Goal: Information Seeking & Learning: Learn about a topic

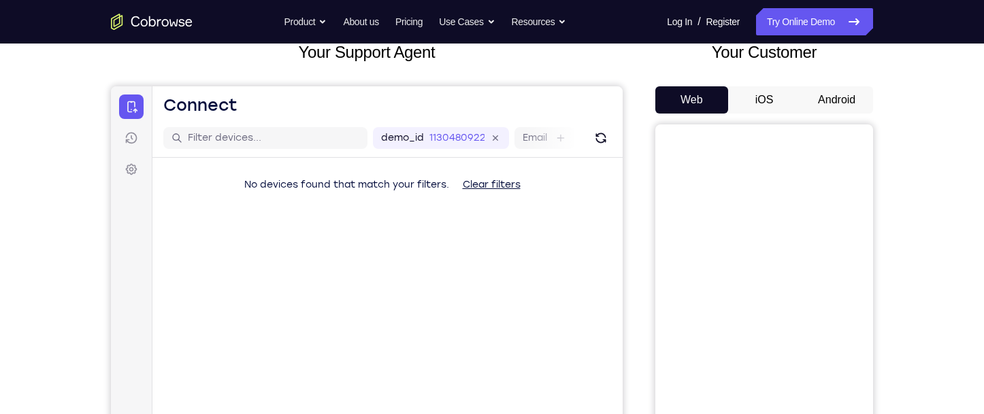
scroll to position [68, 0]
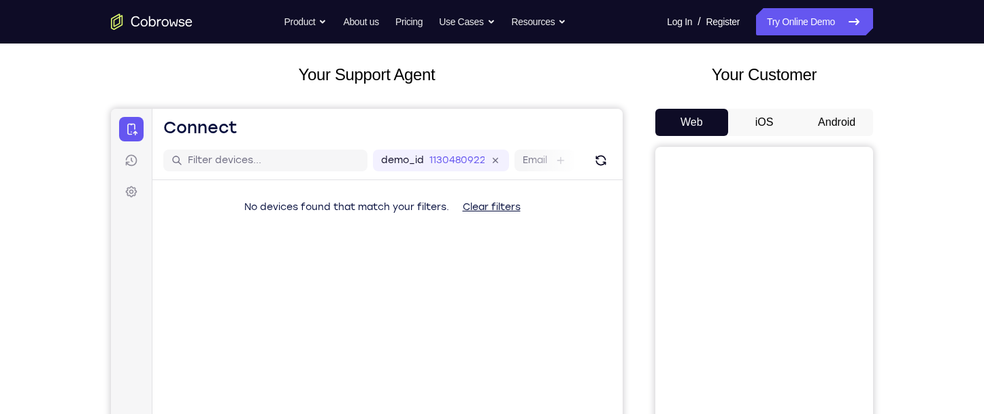
click at [851, 123] on button "Android" at bounding box center [836, 122] width 73 height 27
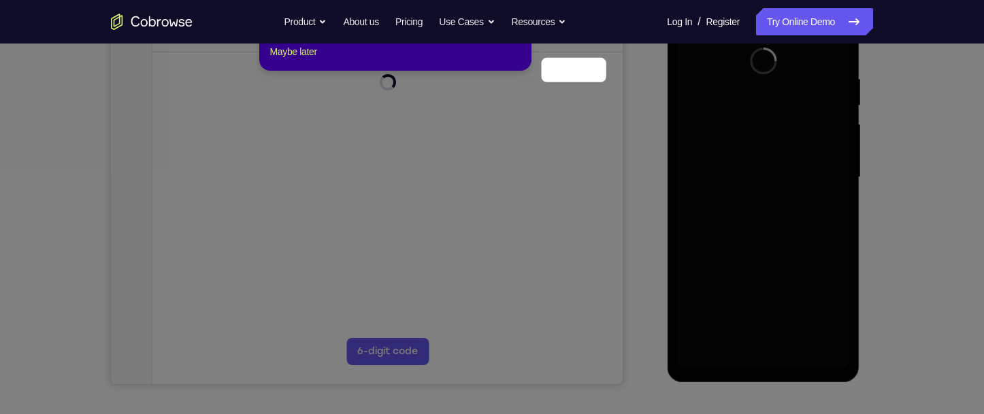
scroll to position [272, 0]
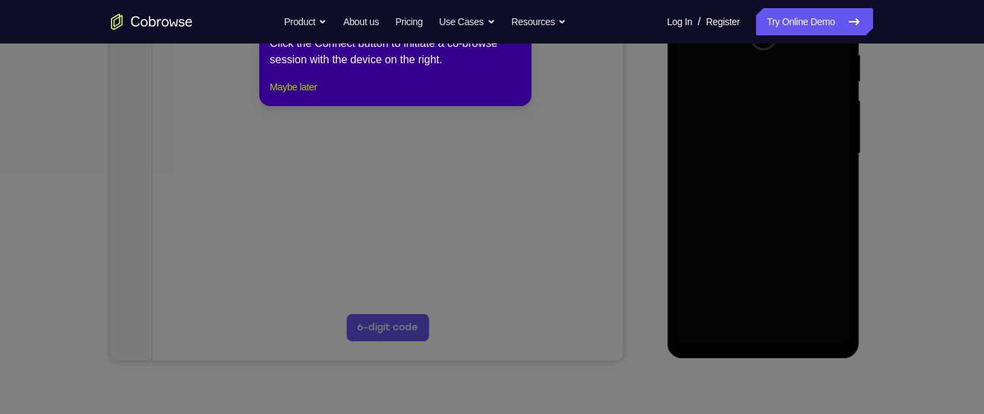
click at [317, 95] on button "Maybe later" at bounding box center [293, 87] width 47 height 16
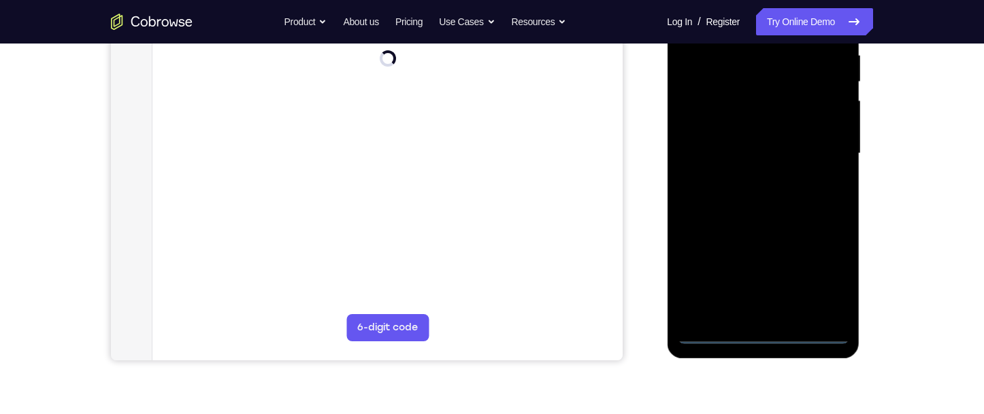
click at [769, 333] on div at bounding box center [762, 153] width 171 height 381
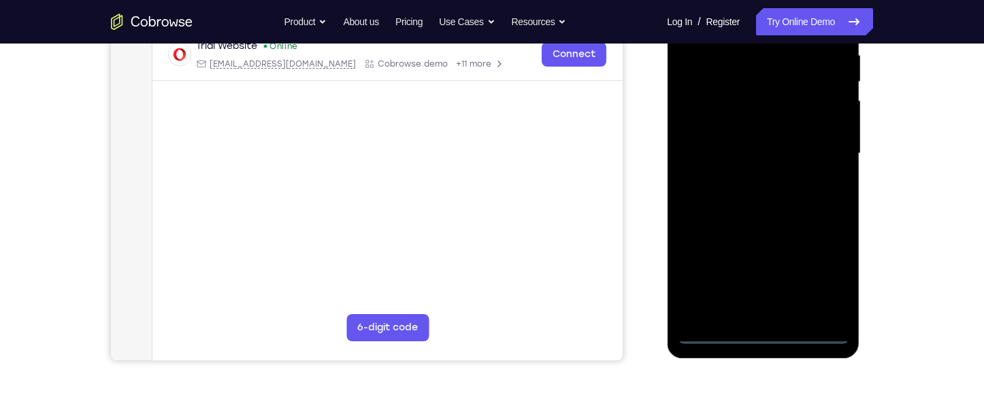
click at [820, 272] on div at bounding box center [762, 153] width 171 height 381
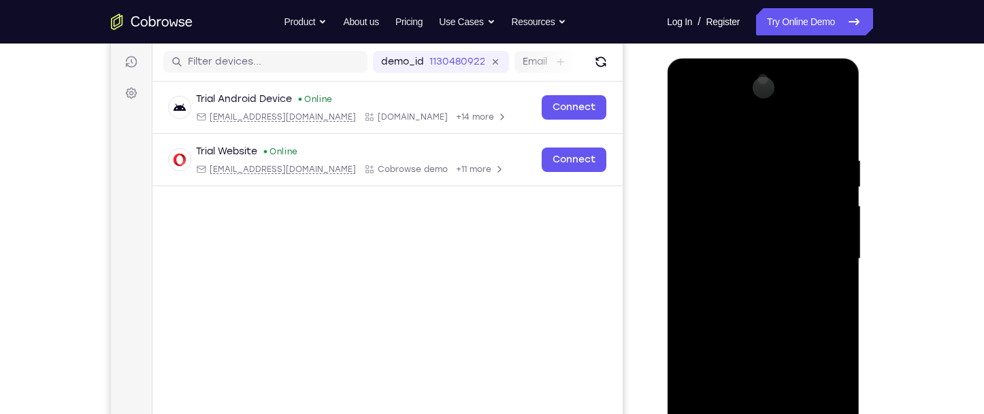
scroll to position [136, 0]
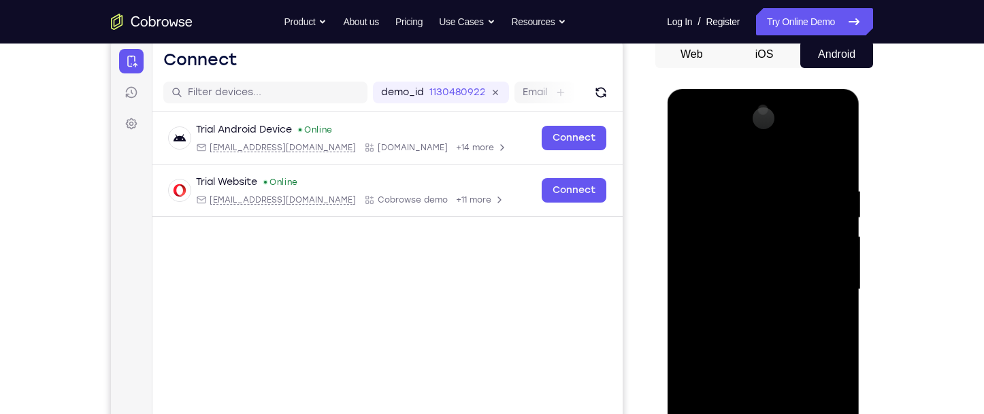
click at [743, 160] on div at bounding box center [762, 289] width 171 height 381
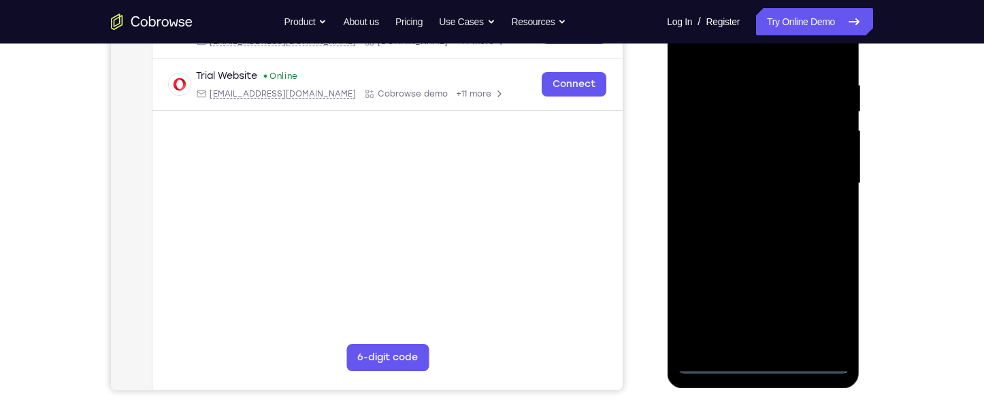
scroll to position [272, 0]
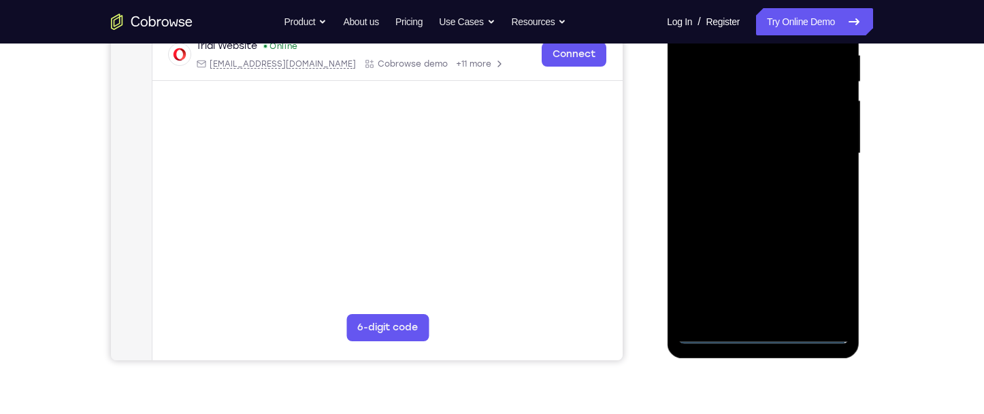
click at [816, 144] on div at bounding box center [762, 153] width 171 height 381
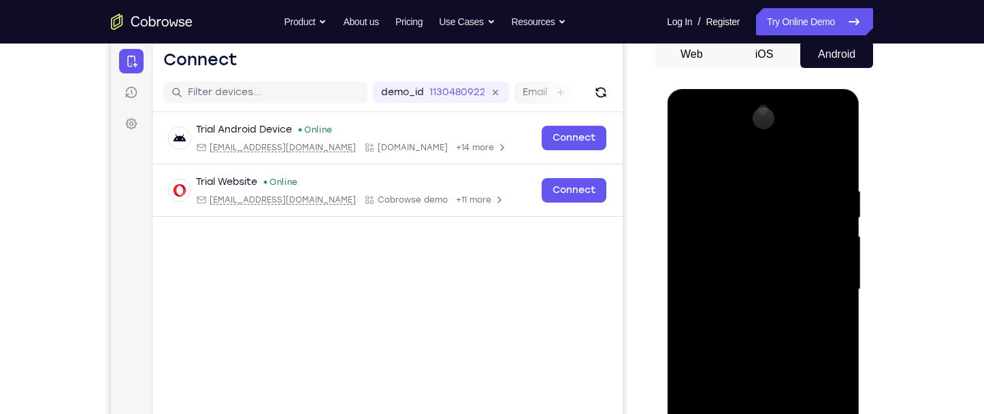
scroll to position [204, 0]
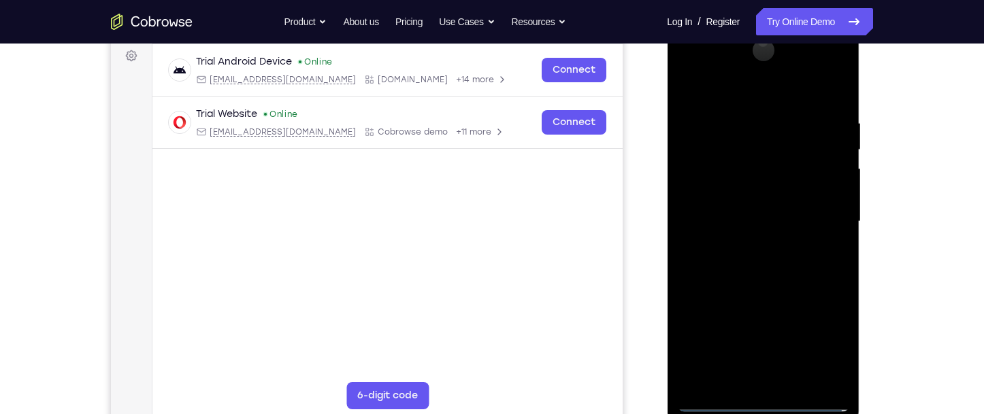
click at [746, 379] on div at bounding box center [762, 221] width 171 height 381
click at [752, 203] on div at bounding box center [762, 221] width 171 height 381
click at [750, 195] on div at bounding box center [762, 221] width 171 height 381
click at [747, 215] on div at bounding box center [762, 221] width 171 height 381
click at [748, 265] on div at bounding box center [762, 221] width 171 height 381
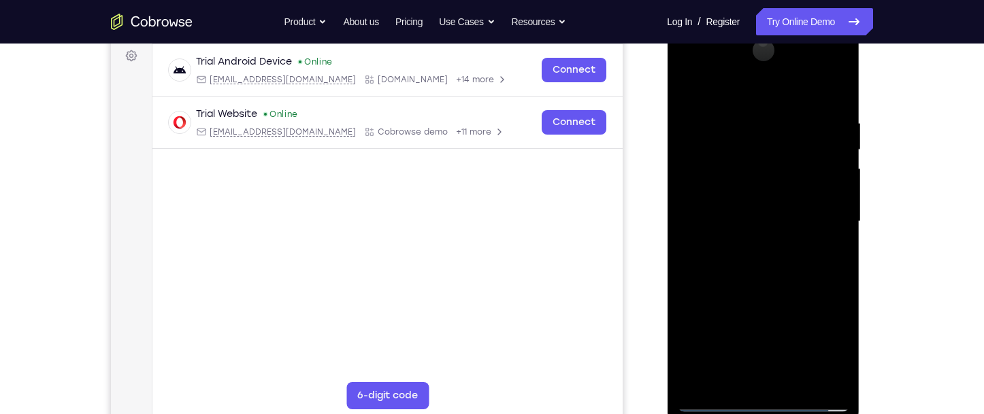
click at [764, 256] on div at bounding box center [762, 221] width 171 height 381
click at [761, 264] on div at bounding box center [762, 221] width 171 height 381
click at [781, 275] on div at bounding box center [762, 221] width 171 height 381
drag, startPoint x: 810, startPoint y: 306, endPoint x: 797, endPoint y: 236, distance: 71.3
click at [797, 236] on div at bounding box center [762, 221] width 171 height 381
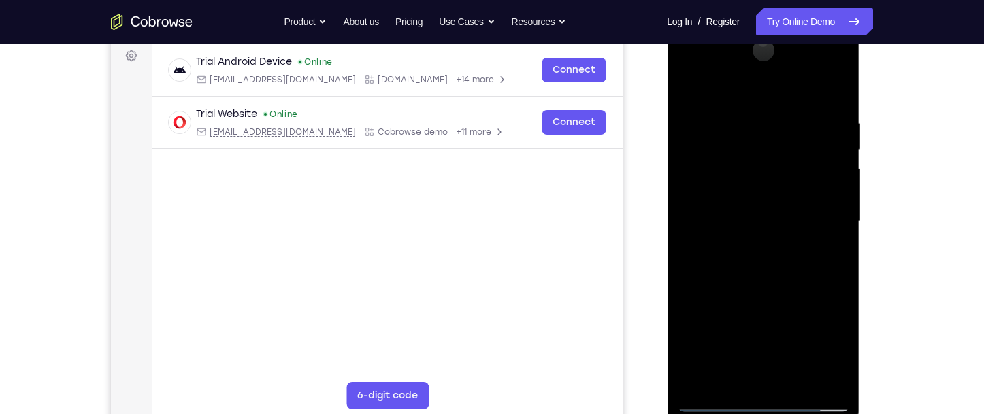
click at [835, 273] on div at bounding box center [762, 221] width 171 height 381
drag, startPoint x: 789, startPoint y: 314, endPoint x: 784, endPoint y: 202, distance: 111.7
click at [784, 202] on div at bounding box center [762, 221] width 171 height 381
click at [793, 382] on div at bounding box center [762, 221] width 171 height 381
click at [768, 293] on div at bounding box center [762, 221] width 171 height 381
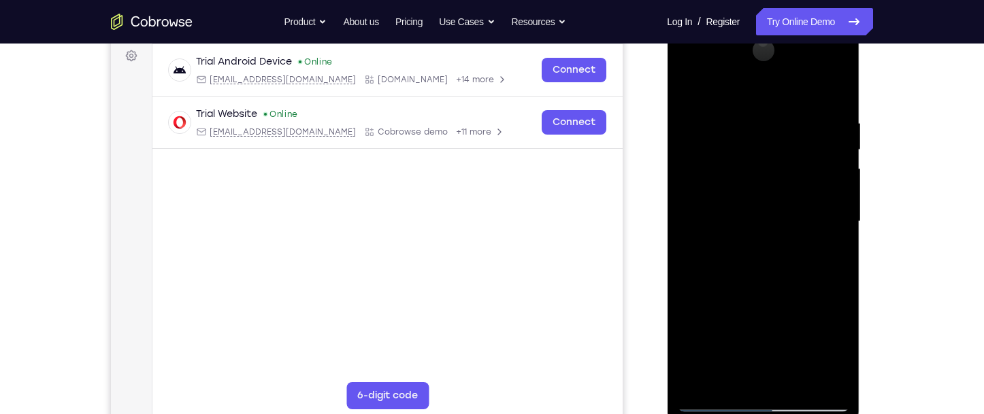
click at [750, 204] on div at bounding box center [762, 221] width 171 height 381
click at [737, 371] on div at bounding box center [762, 221] width 171 height 381
click at [831, 255] on div at bounding box center [762, 221] width 171 height 381
click at [687, 84] on div at bounding box center [762, 221] width 171 height 381
drag, startPoint x: 783, startPoint y: 273, endPoint x: 789, endPoint y: 188, distance: 84.6
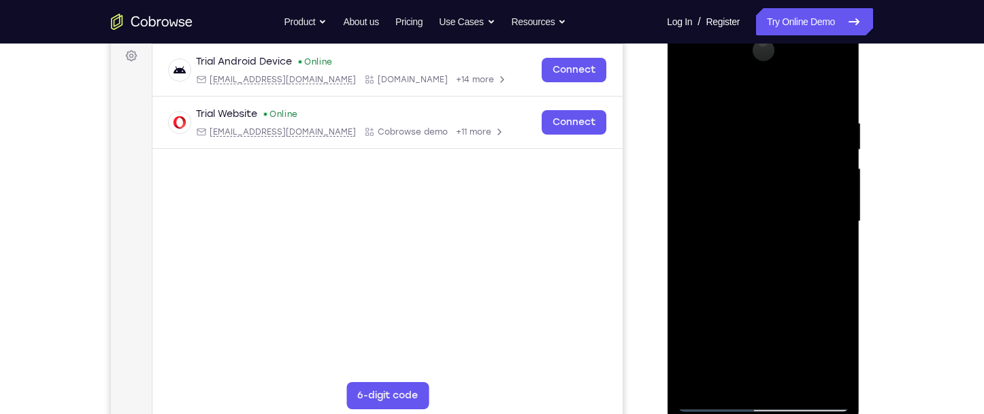
click at [789, 188] on div at bounding box center [762, 221] width 171 height 381
click at [695, 86] on div at bounding box center [762, 221] width 171 height 381
click at [831, 380] on div at bounding box center [762, 221] width 171 height 381
click at [792, 379] on div at bounding box center [762, 221] width 171 height 381
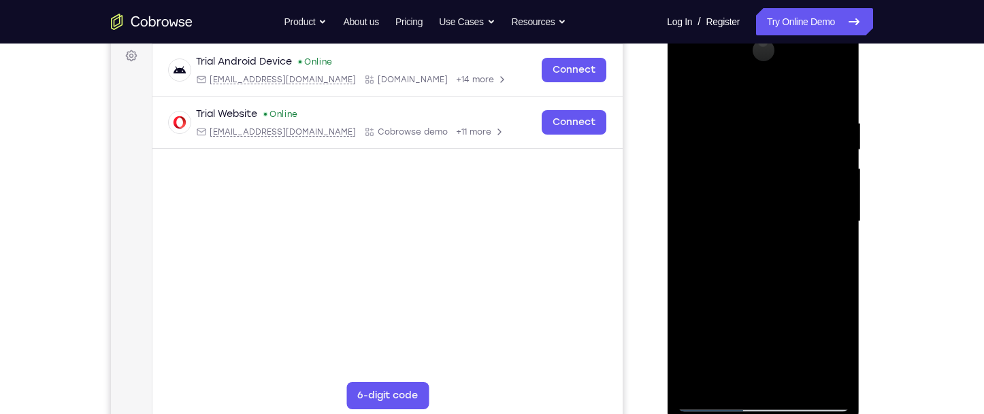
click at [774, 326] on div at bounding box center [762, 221] width 171 height 381
click at [695, 89] on div at bounding box center [762, 221] width 171 height 381
click at [754, 347] on div at bounding box center [762, 221] width 171 height 381
drag, startPoint x: 687, startPoint y: 83, endPoint x: 689, endPoint y: 97, distance: 13.8
click at [686, 82] on div at bounding box center [762, 221] width 171 height 381
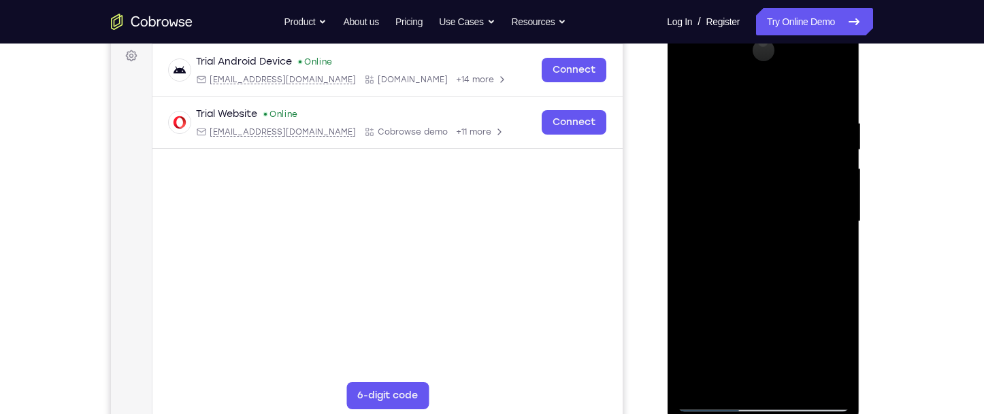
drag, startPoint x: 756, startPoint y: 318, endPoint x: 766, endPoint y: 210, distance: 108.7
click at [766, 210] on div at bounding box center [762, 221] width 171 height 381
click at [744, 304] on div at bounding box center [762, 221] width 171 height 381
click at [692, 90] on div at bounding box center [762, 221] width 171 height 381
click at [746, 268] on div at bounding box center [762, 221] width 171 height 381
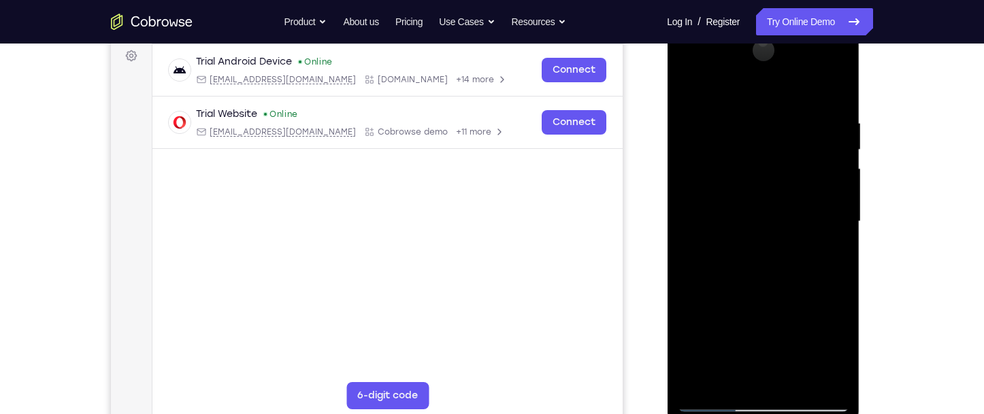
click at [685, 90] on div at bounding box center [762, 221] width 171 height 381
click at [733, 333] on div at bounding box center [762, 221] width 171 height 381
click at [689, 84] on div at bounding box center [762, 221] width 171 height 381
drag, startPoint x: 723, startPoint y: 335, endPoint x: 743, endPoint y: 232, distance: 104.7
click at [743, 232] on div at bounding box center [762, 221] width 171 height 381
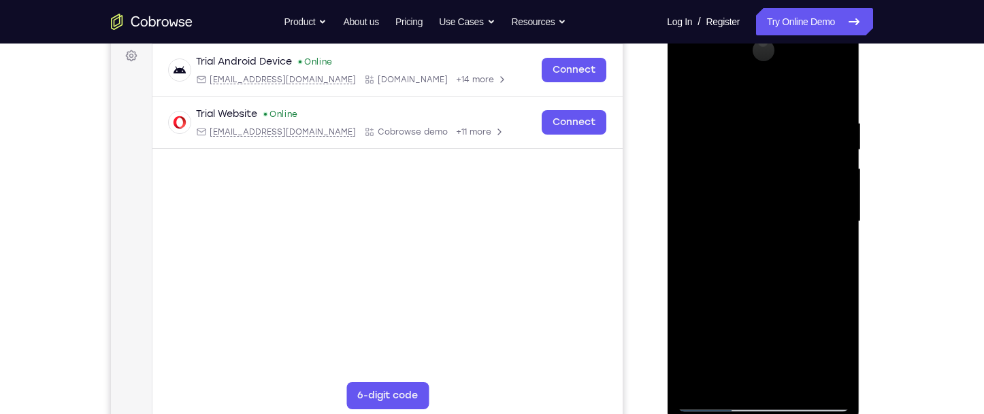
click at [742, 257] on div at bounding box center [762, 221] width 171 height 381
click at [687, 94] on div at bounding box center [762, 221] width 171 height 381
click at [687, 90] on div at bounding box center [762, 221] width 171 height 381
drag, startPoint x: 755, startPoint y: 148, endPoint x: 762, endPoint y: 229, distance: 81.2
click at [773, 265] on div at bounding box center [762, 221] width 171 height 381
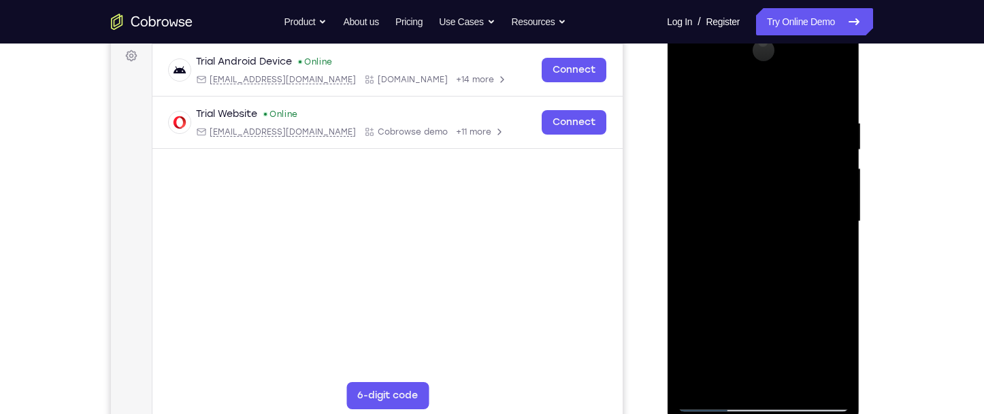
drag, startPoint x: 754, startPoint y: 181, endPoint x: 760, endPoint y: 257, distance: 76.4
click at [760, 257] on div at bounding box center [762, 221] width 171 height 381
drag, startPoint x: 739, startPoint y: 271, endPoint x: 755, endPoint y: 153, distance: 119.5
click at [755, 153] on div at bounding box center [762, 221] width 171 height 381
drag, startPoint x: 781, startPoint y: 315, endPoint x: 796, endPoint y: 225, distance: 91.7
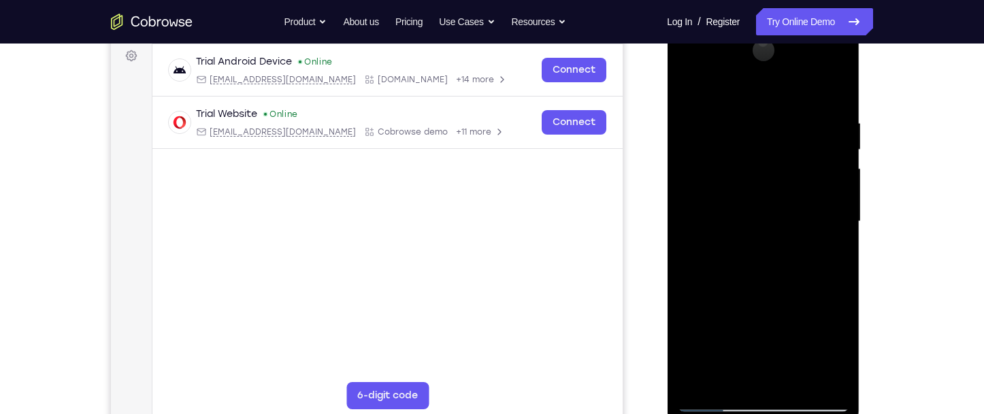
click at [796, 225] on div at bounding box center [762, 221] width 171 height 381
drag, startPoint x: 794, startPoint y: 295, endPoint x: 780, endPoint y: 195, distance: 101.7
click at [780, 196] on div at bounding box center [762, 221] width 171 height 381
drag, startPoint x: 763, startPoint y: 297, endPoint x: 780, endPoint y: 167, distance: 131.1
click at [774, 178] on div at bounding box center [762, 221] width 171 height 381
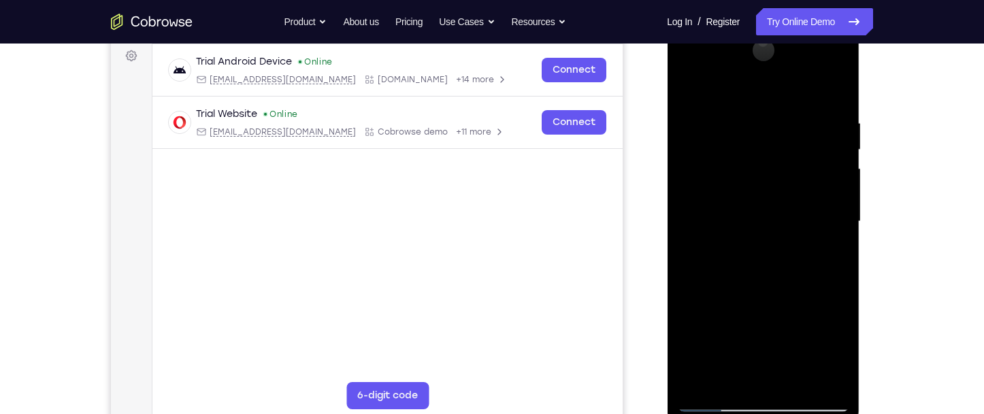
drag, startPoint x: 774, startPoint y: 289, endPoint x: 780, endPoint y: 170, distance: 119.2
click at [780, 170] on div at bounding box center [762, 221] width 171 height 381
drag, startPoint x: 782, startPoint y: 277, endPoint x: 782, endPoint y: 233, distance: 44.2
click at [782, 233] on div at bounding box center [762, 221] width 171 height 381
click at [842, 227] on div at bounding box center [762, 221] width 171 height 381
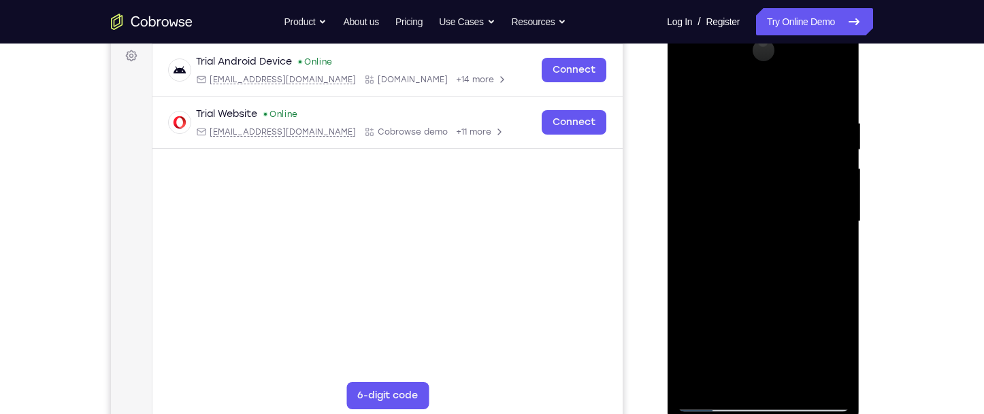
click at [838, 230] on div at bounding box center [762, 221] width 171 height 381
click at [837, 231] on div at bounding box center [762, 221] width 171 height 381
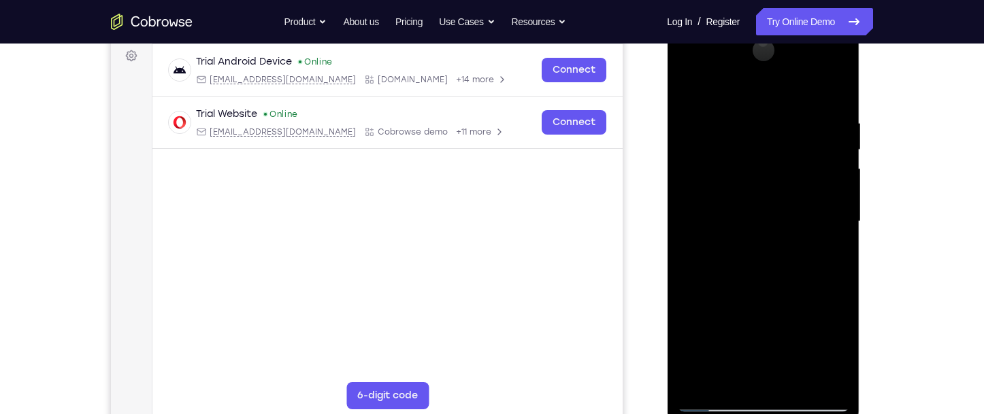
drag, startPoint x: 787, startPoint y: 268, endPoint x: 801, endPoint y: 139, distance: 130.1
click at [801, 139] on div at bounding box center [762, 221] width 171 height 381
drag, startPoint x: 774, startPoint y: 248, endPoint x: 782, endPoint y: 149, distance: 99.7
click at [782, 150] on div at bounding box center [762, 221] width 171 height 381
drag, startPoint x: 781, startPoint y: 304, endPoint x: 780, endPoint y: 69, distance: 234.7
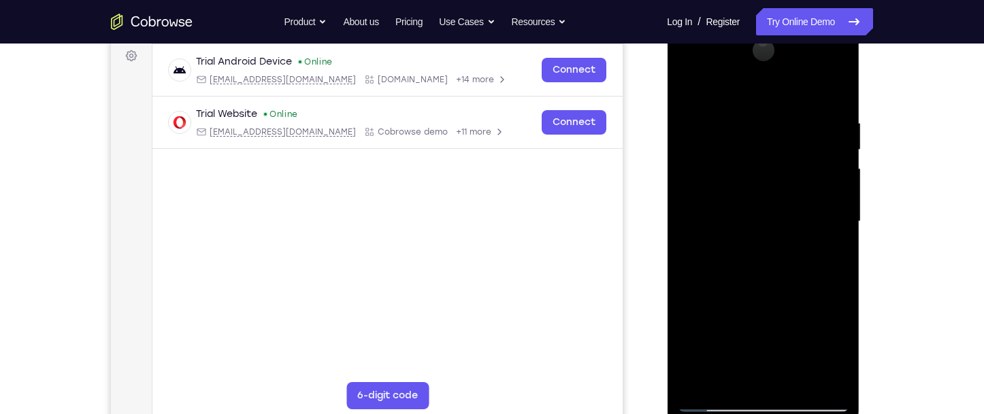
click at [780, 89] on div at bounding box center [762, 221] width 171 height 381
drag, startPoint x: 769, startPoint y: 212, endPoint x: 757, endPoint y: 278, distance: 67.7
click at [757, 278] on div at bounding box center [762, 221] width 171 height 381
drag, startPoint x: 746, startPoint y: 194, endPoint x: 750, endPoint y: 270, distance: 76.3
click at [750, 270] on div at bounding box center [762, 221] width 171 height 381
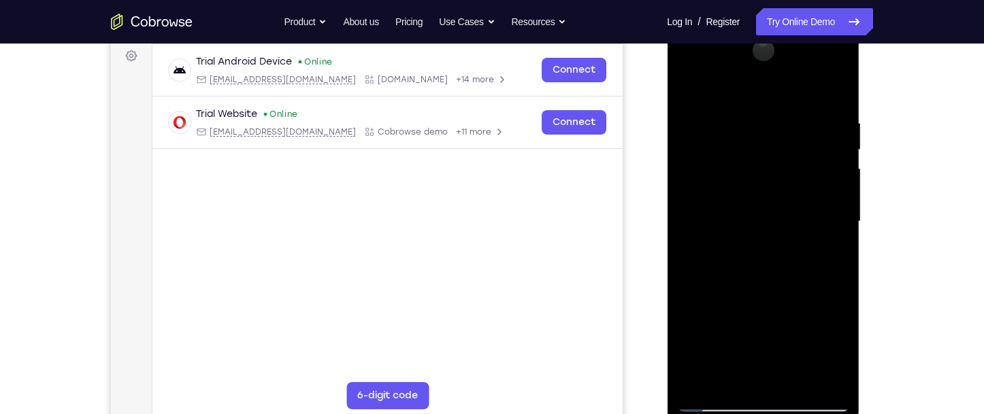
drag, startPoint x: 752, startPoint y: 220, endPoint x: 754, endPoint y: 249, distance: 29.3
click at [754, 249] on div at bounding box center [762, 221] width 171 height 381
drag, startPoint x: 755, startPoint y: 220, endPoint x: 761, endPoint y: 210, distance: 11.3
click at [761, 210] on div at bounding box center [762, 221] width 171 height 381
drag, startPoint x: 789, startPoint y: 336, endPoint x: 781, endPoint y: 208, distance: 128.1
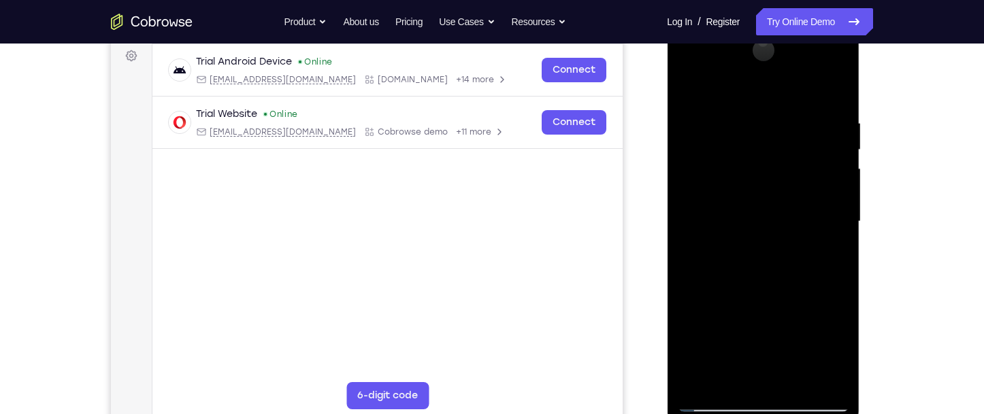
click at [781, 208] on div at bounding box center [762, 221] width 171 height 381
drag, startPoint x: 765, startPoint y: 293, endPoint x: 777, endPoint y: 205, distance: 88.6
click at [777, 205] on div at bounding box center [762, 221] width 171 height 381
drag, startPoint x: 757, startPoint y: 319, endPoint x: 767, endPoint y: 204, distance: 115.5
click at [767, 204] on div at bounding box center [762, 221] width 171 height 381
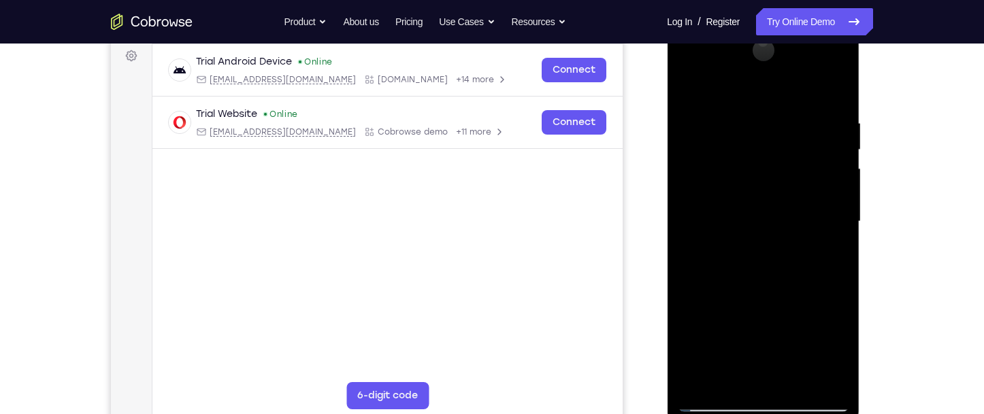
drag, startPoint x: 754, startPoint y: 236, endPoint x: 762, endPoint y: 174, distance: 62.4
click at [762, 174] on div at bounding box center [762, 221] width 171 height 381
drag, startPoint x: 757, startPoint y: 260, endPoint x: 765, endPoint y: 198, distance: 62.4
click at [765, 198] on div at bounding box center [762, 221] width 171 height 381
drag, startPoint x: 761, startPoint y: 276, endPoint x: 763, endPoint y: 229, distance: 46.3
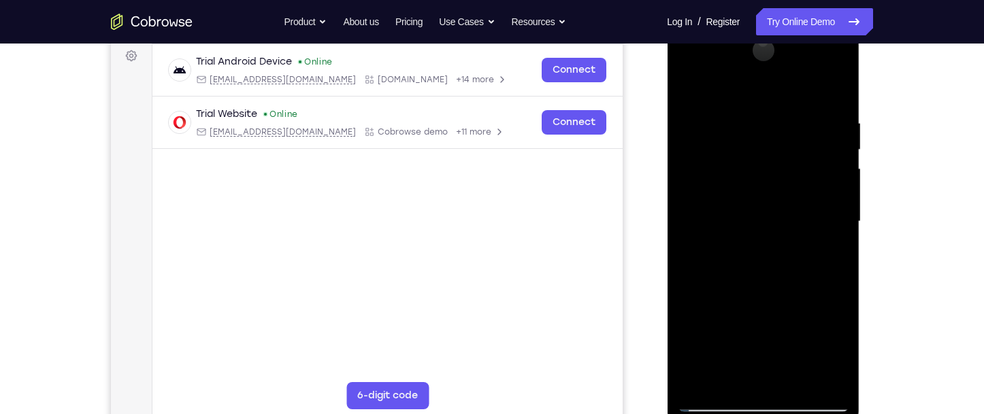
click at [763, 229] on div at bounding box center [762, 221] width 171 height 381
drag, startPoint x: 785, startPoint y: 301, endPoint x: 790, endPoint y: 214, distance: 87.2
click at [790, 214] on div at bounding box center [762, 221] width 171 height 381
drag, startPoint x: 786, startPoint y: 270, endPoint x: 799, endPoint y: 208, distance: 63.2
click at [799, 208] on div at bounding box center [762, 221] width 171 height 381
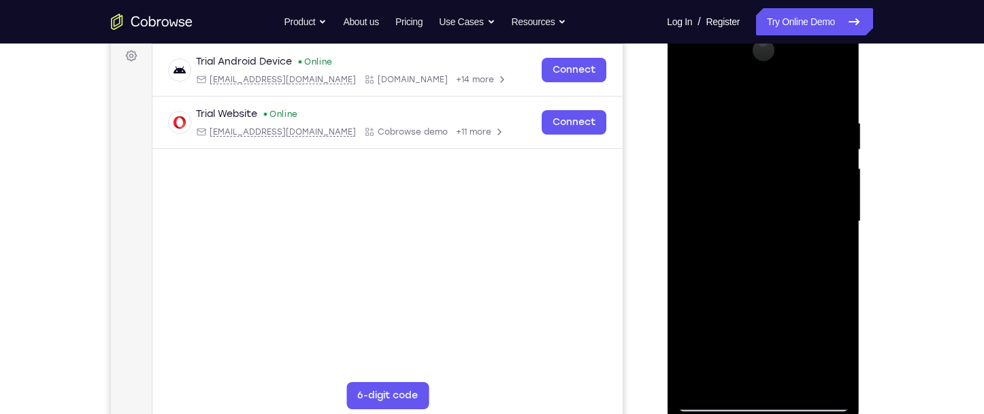
drag, startPoint x: 797, startPoint y: 295, endPoint x: 797, endPoint y: 239, distance: 55.1
click at [797, 239] on div at bounding box center [762, 221] width 171 height 381
drag, startPoint x: 791, startPoint y: 294, endPoint x: 799, endPoint y: 219, distance: 75.3
click at [799, 219] on div at bounding box center [762, 221] width 171 height 381
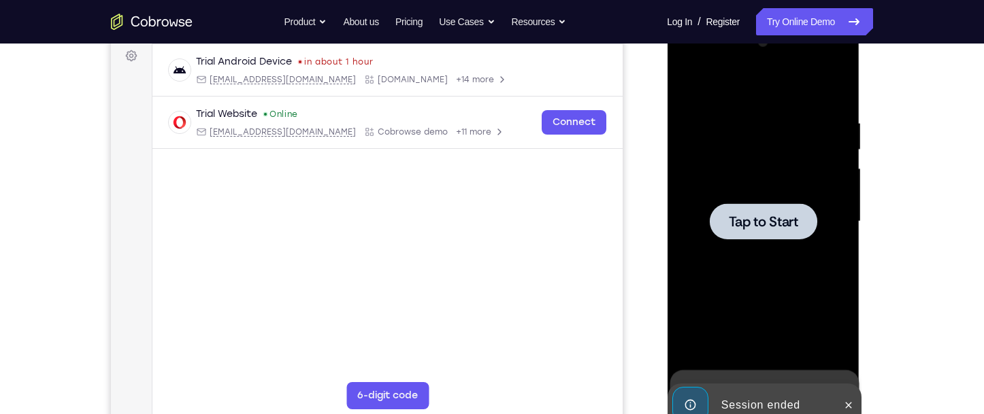
click at [709, 222] on div at bounding box center [762, 221] width 107 height 36
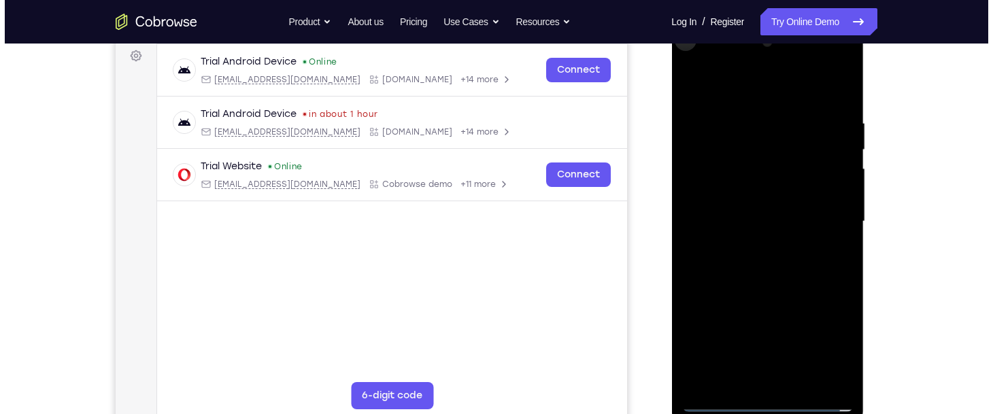
scroll to position [0, 0]
